Goal: Navigation & Orientation: Find specific page/section

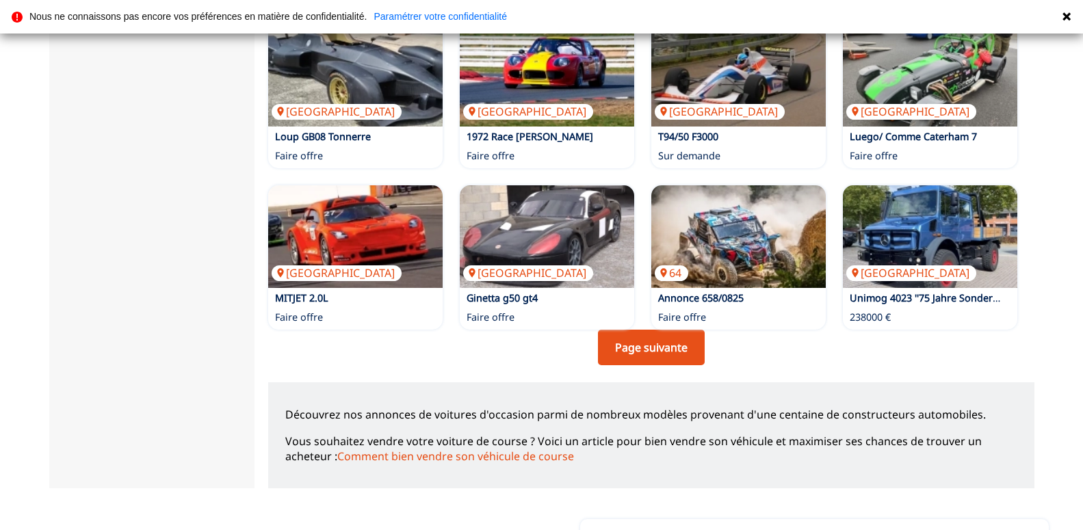
scroll to position [977, 0]
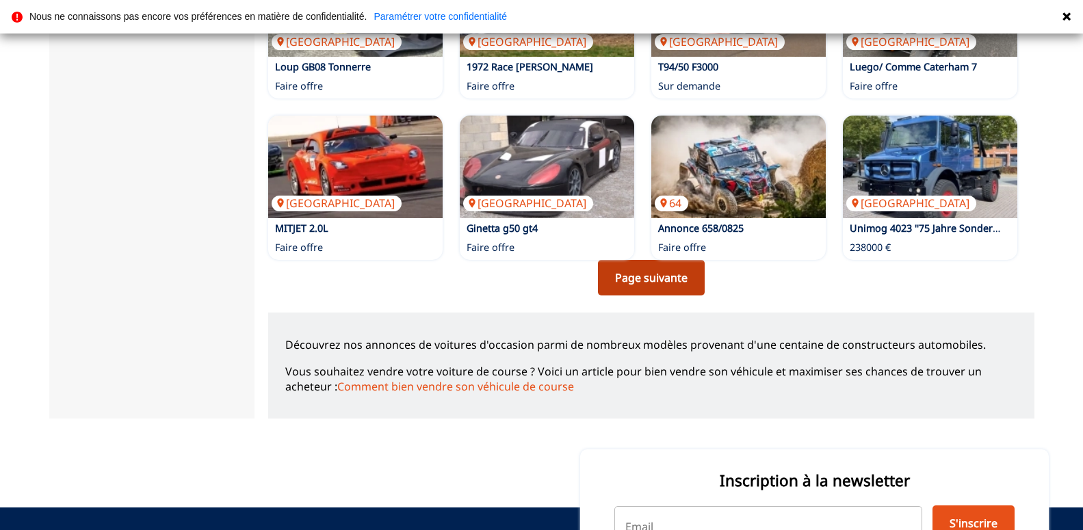
click at [631, 272] on link "Page suivante" at bounding box center [651, 278] width 107 height 36
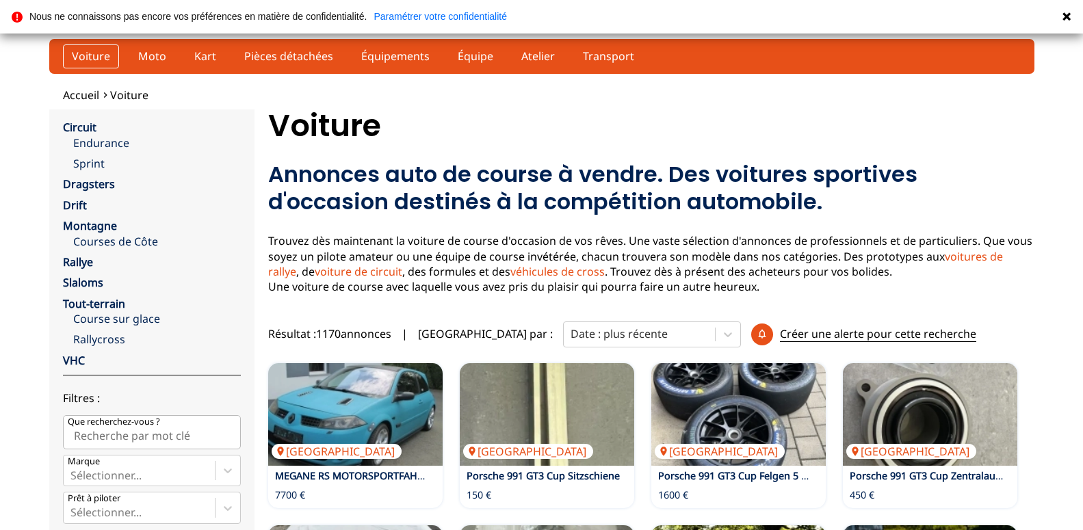
click at [84, 53] on link "Voiture" at bounding box center [91, 55] width 56 height 23
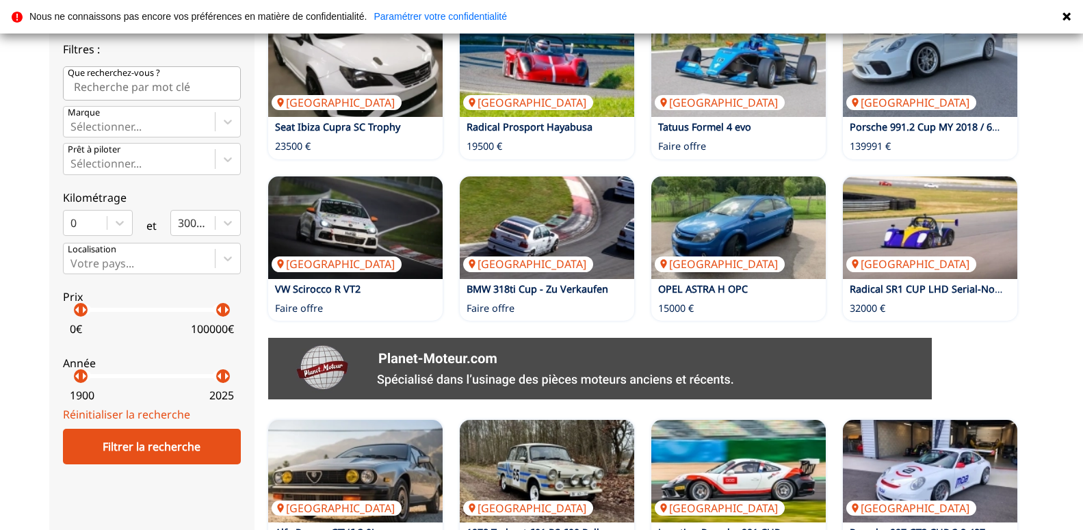
scroll to position [279, 0]
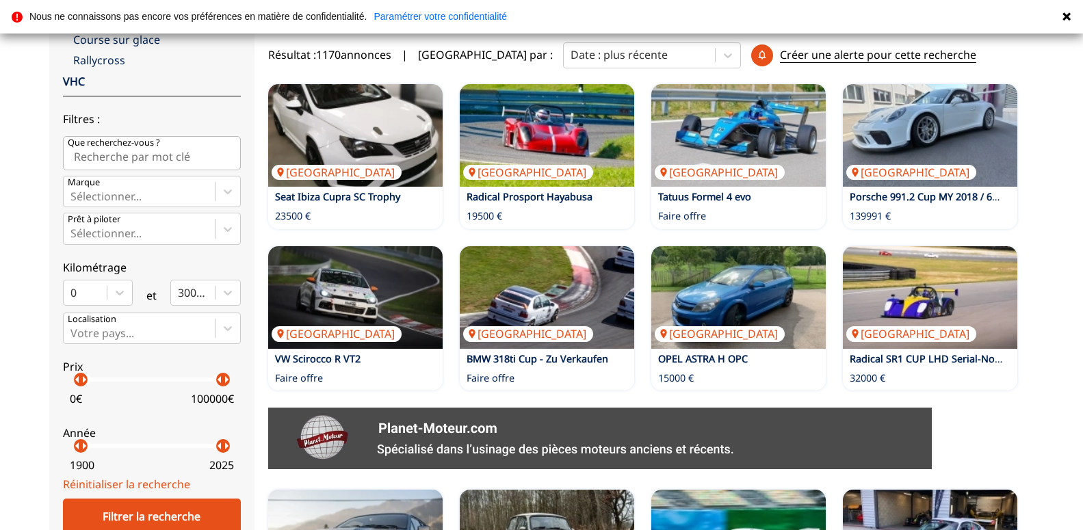
drag, startPoint x: 109, startPoint y: 80, endPoint x: 23, endPoint y: 83, distance: 86.2
click at [220, 29] on div "Nous ne connaissons pas encore vos préférences en matière de confidentialité. P…" at bounding box center [541, 17] width 1083 height 34
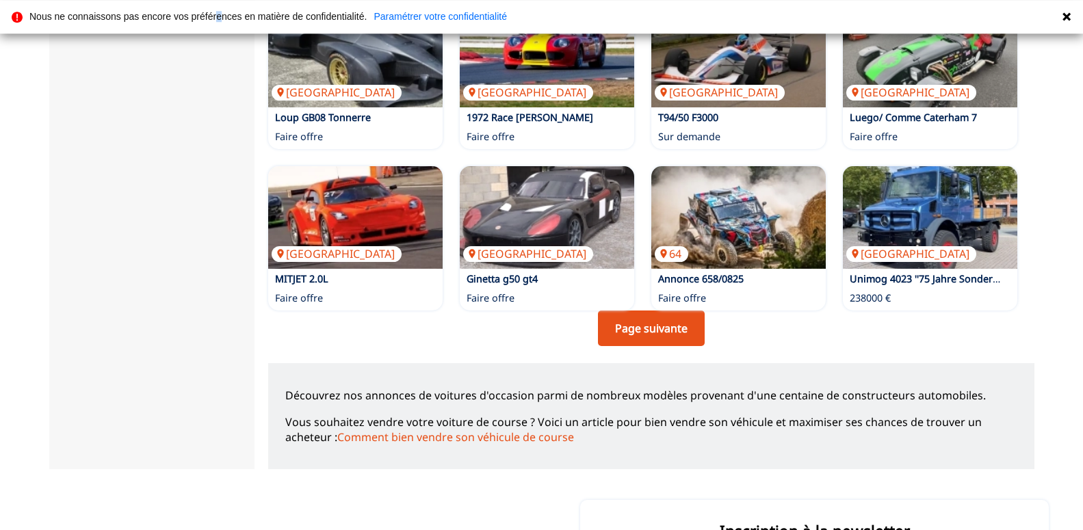
scroll to position [977, 0]
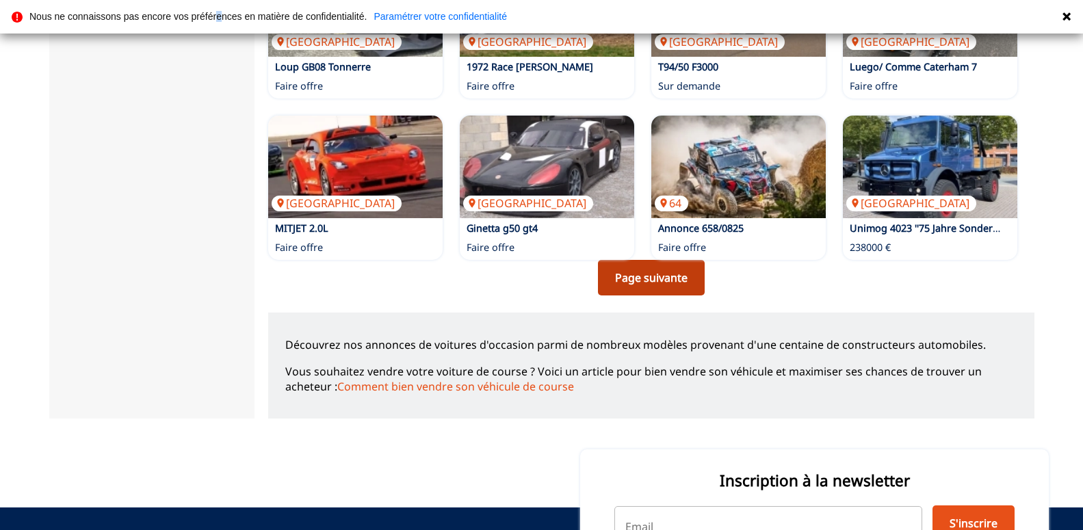
click at [639, 272] on link "Page suivante" at bounding box center [651, 278] width 107 height 36
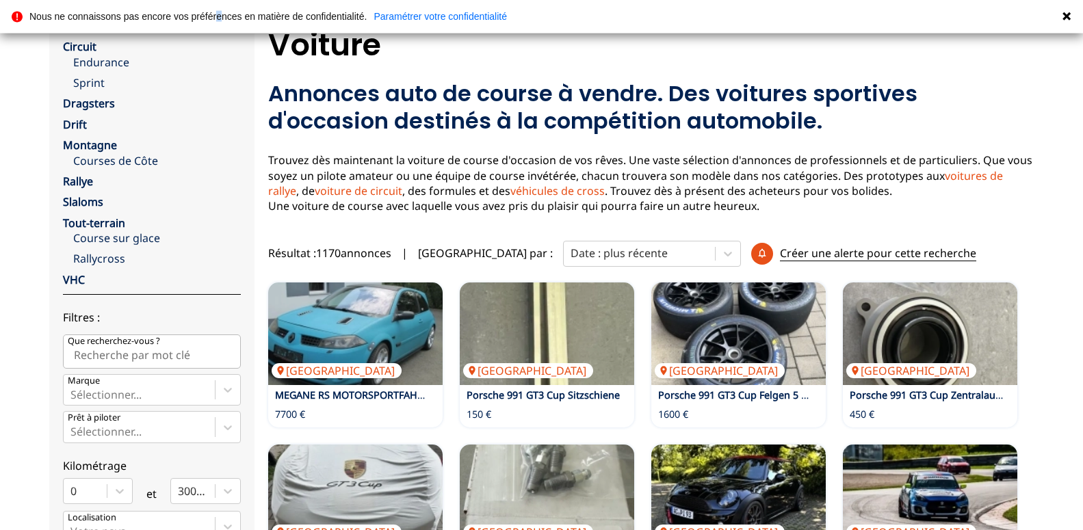
scroll to position [209, 0]
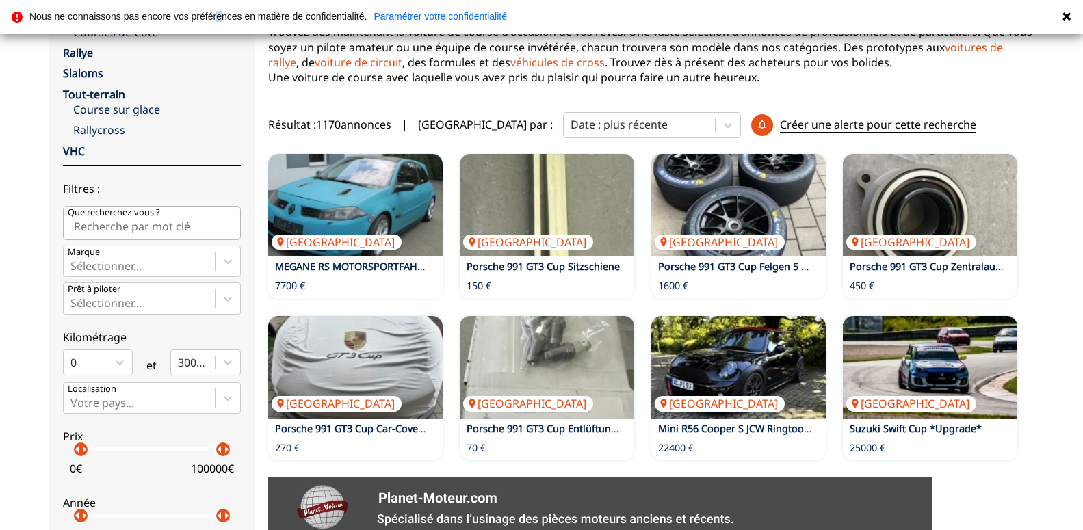
drag, startPoint x: 343, startPoint y: 172, endPoint x: 209, endPoint y: 187, distance: 134.9
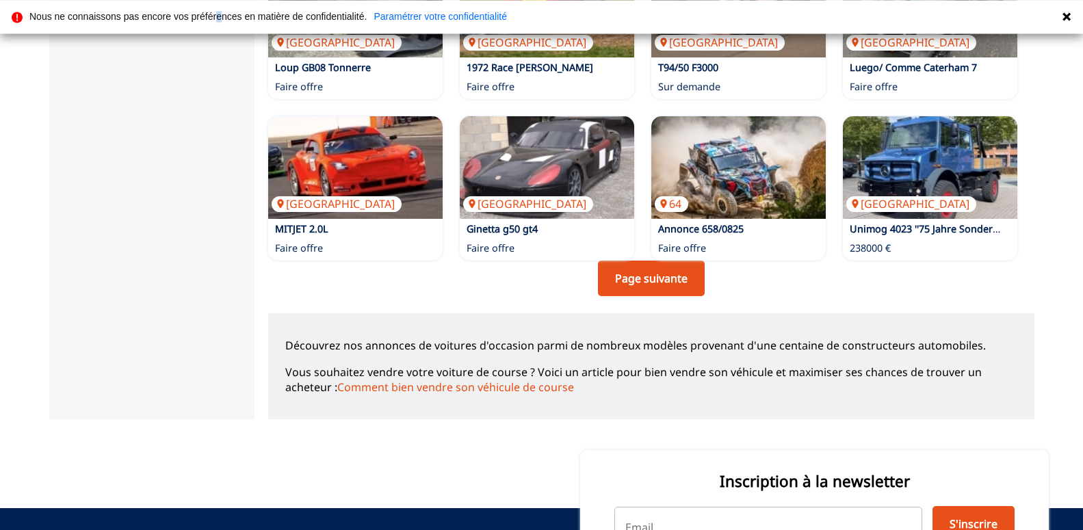
scroll to position [977, 0]
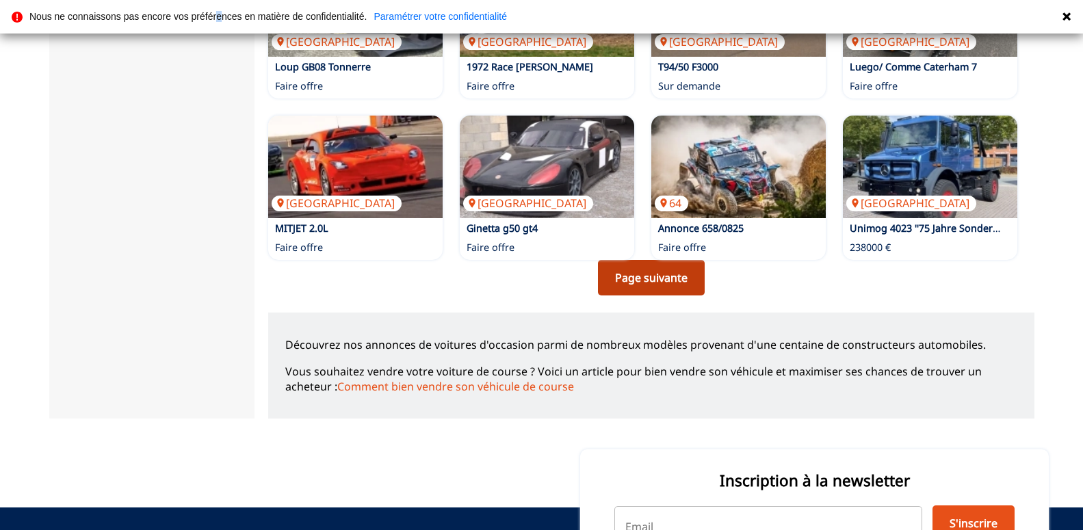
click at [642, 269] on link "Page suivante" at bounding box center [651, 278] width 107 height 36
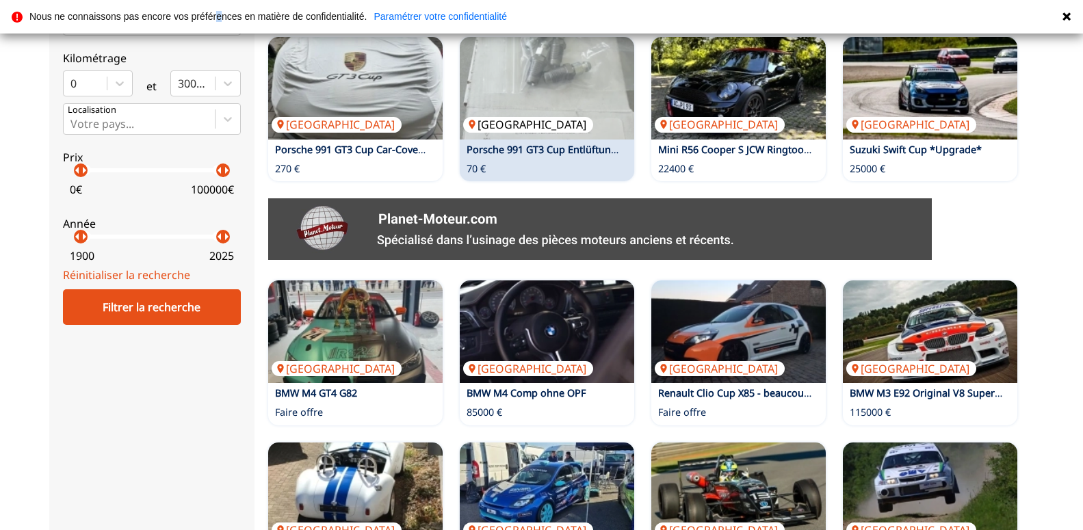
scroll to position [419, 0]
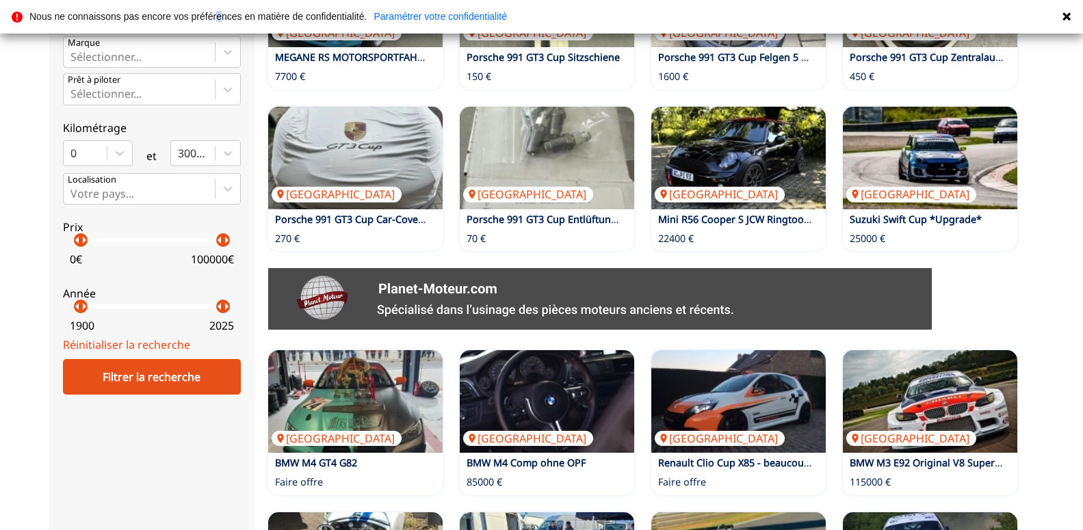
drag, startPoint x: 436, startPoint y: 169, endPoint x: 0, endPoint y: 189, distance: 436.8
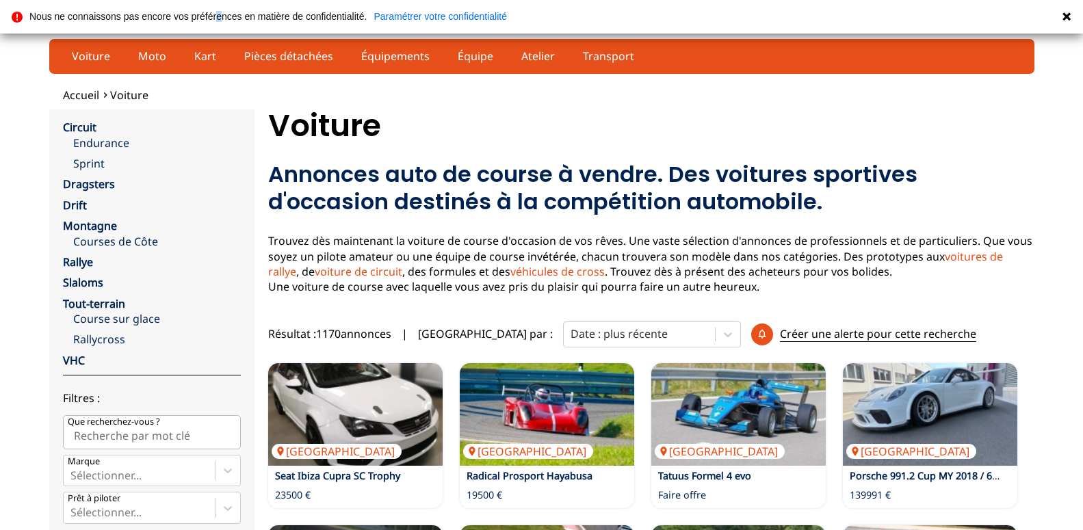
drag, startPoint x: 122, startPoint y: 101, endPoint x: 92, endPoint y: 79, distance: 36.7
drag, startPoint x: 55, startPoint y: 97, endPoint x: 21, endPoint y: 109, distance: 36.1
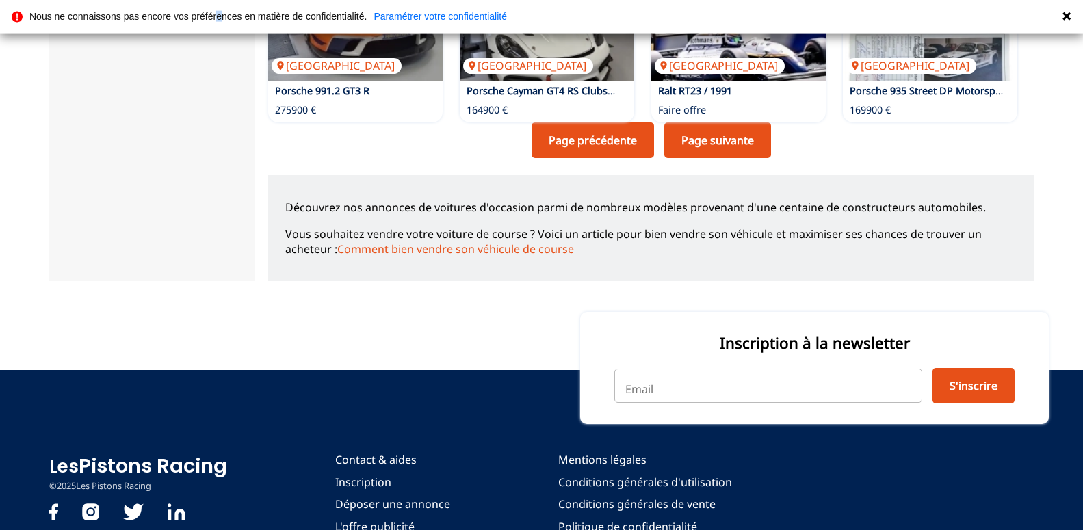
scroll to position [1116, 0]
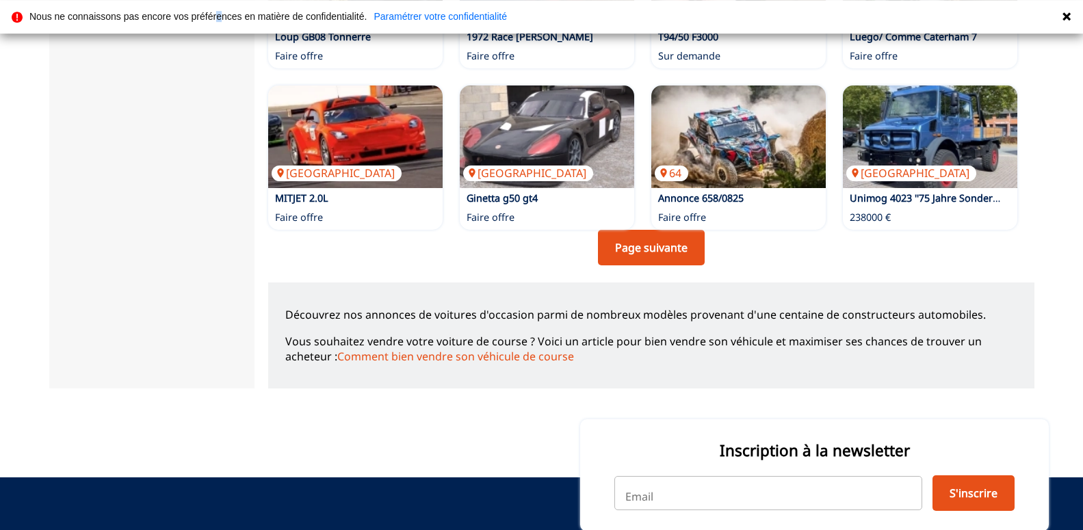
scroll to position [977, 0]
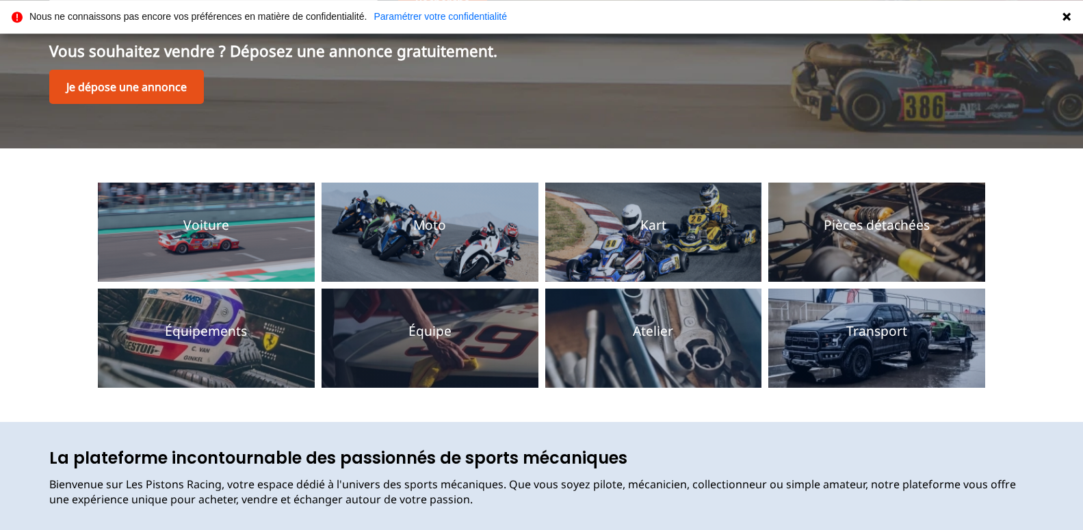
scroll to position [140, 0]
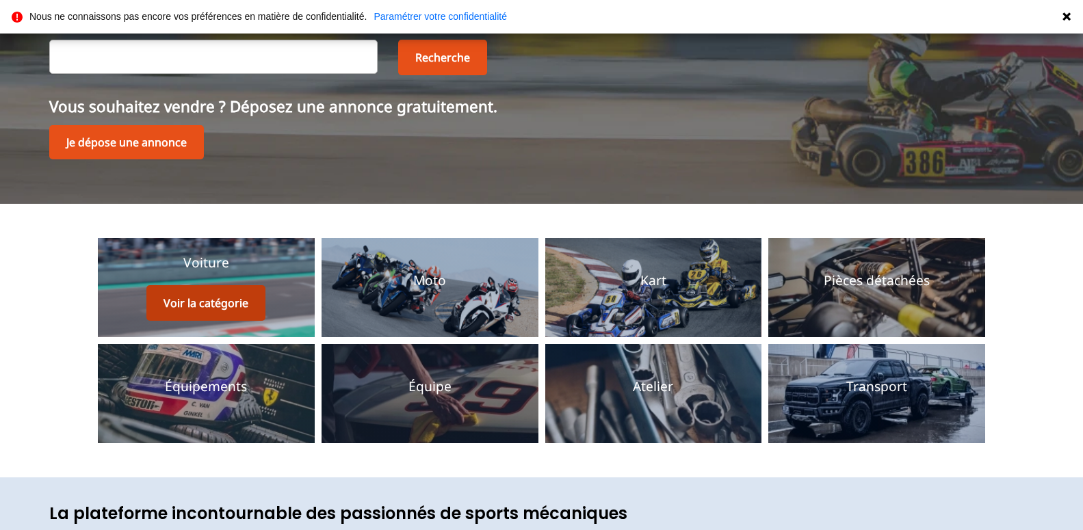
click at [237, 302] on button "Voir la catégorie" at bounding box center [205, 303] width 119 height 36
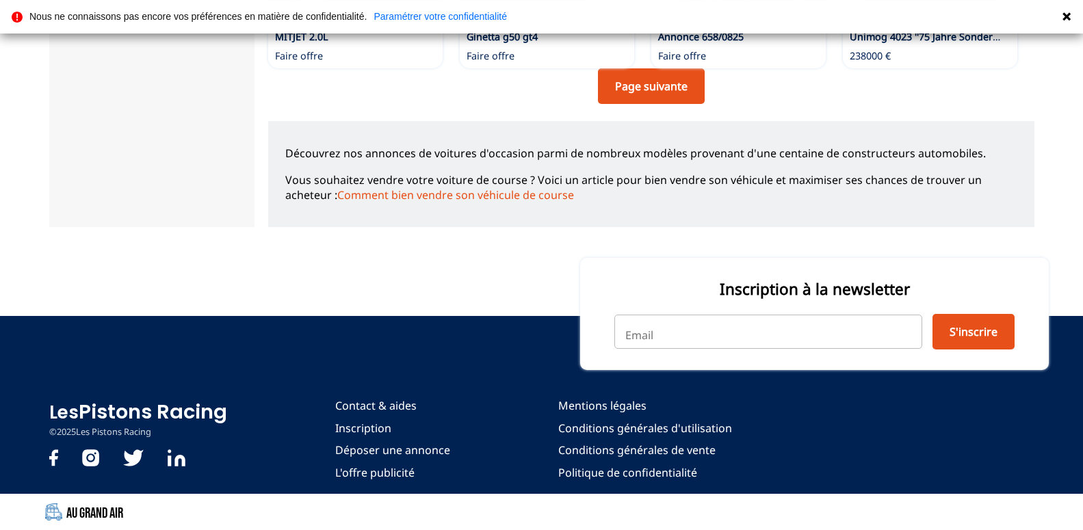
scroll to position [1172, 0]
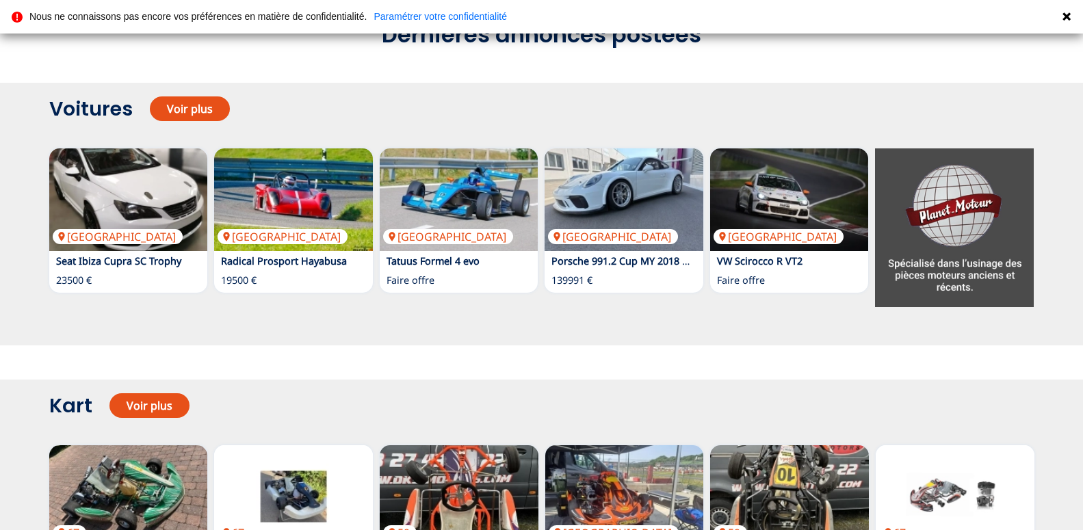
scroll to position [1186, 0]
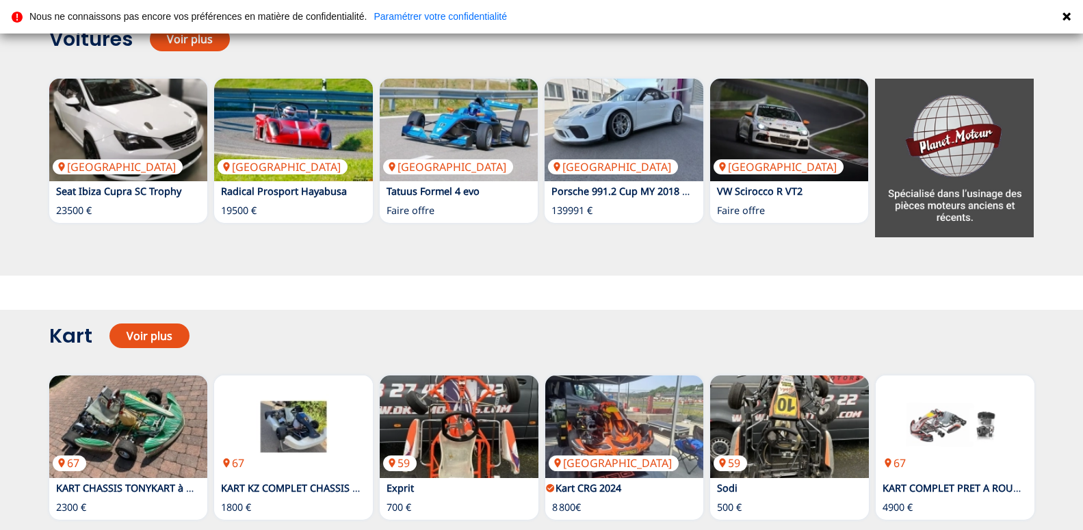
click at [976, 153] on img at bounding box center [954, 158] width 159 height 159
